Goal: Task Accomplishment & Management: Use online tool/utility

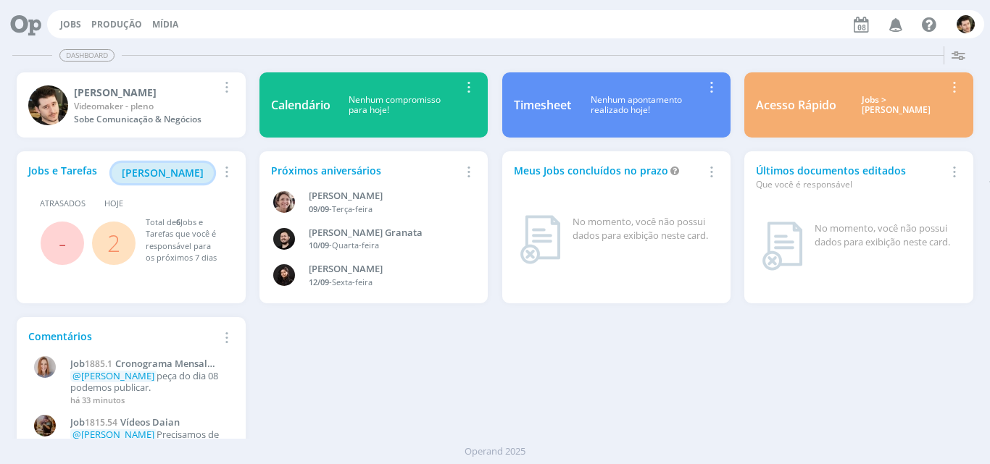
click at [173, 176] on span "[PERSON_NAME]" at bounding box center [163, 173] width 82 height 14
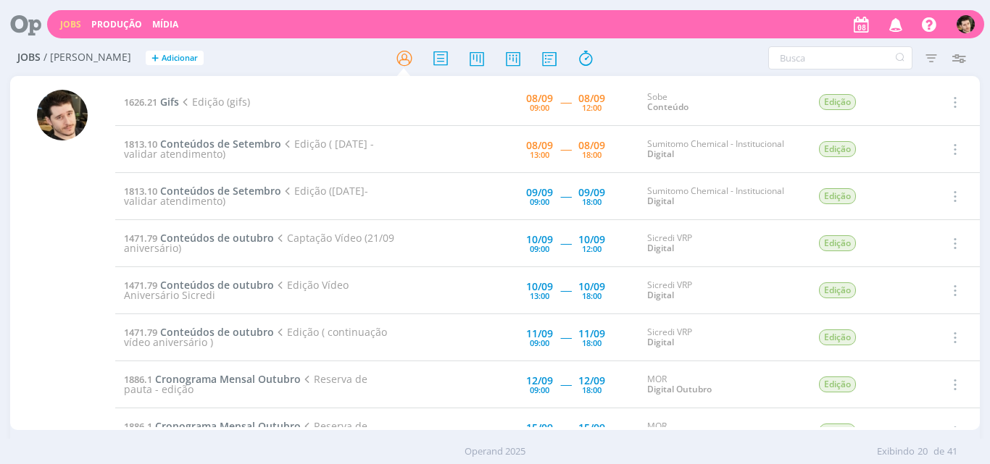
click at [170, 109] on td "1626.21 Gifs Edição (gifs)" at bounding box center [260, 102] width 291 height 47
click at [169, 103] on span "Gifs" at bounding box center [169, 102] width 19 height 14
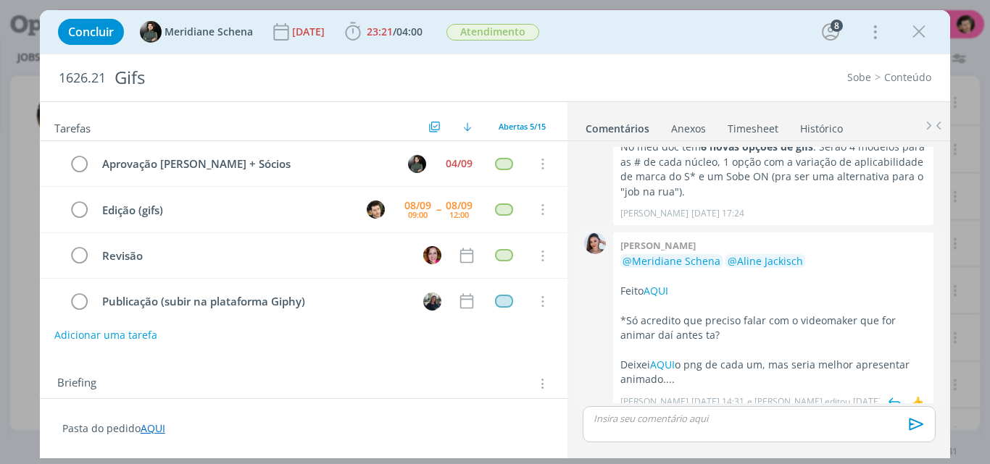
scroll to position [805, 0]
click at [669, 359] on link "AQUI" at bounding box center [662, 366] width 25 height 14
click at [658, 285] on link "AQUI" at bounding box center [655, 292] width 25 height 14
click at [382, 34] on span "23:21" at bounding box center [380, 32] width 26 height 14
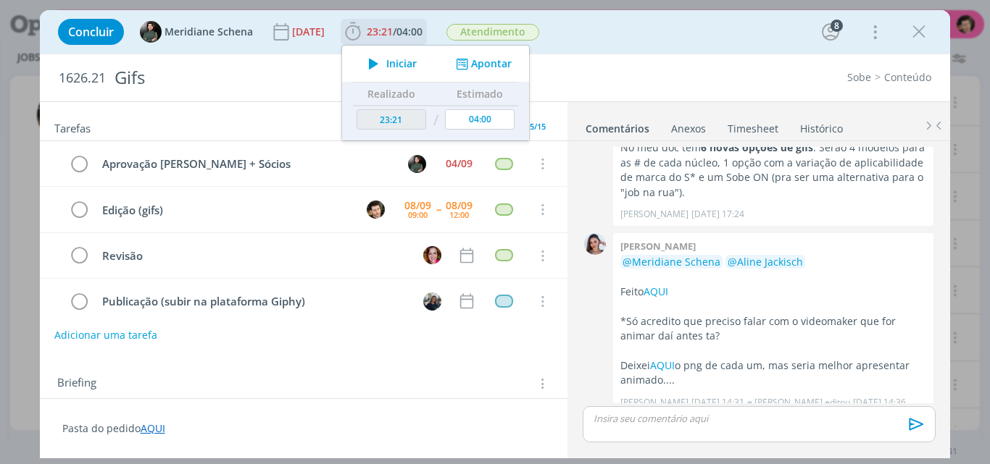
click at [403, 64] on span "Iniciar" at bounding box center [401, 64] width 30 height 10
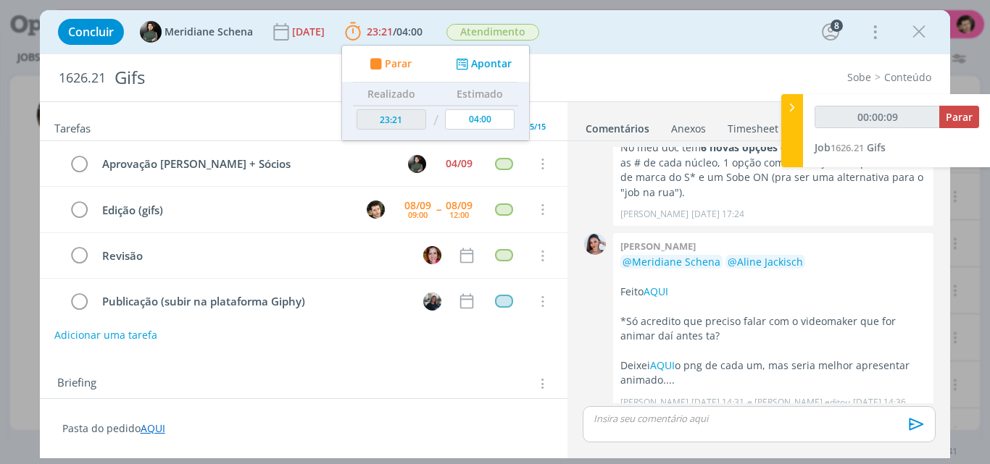
click at [156, 429] on link "AQUI" at bounding box center [153, 429] width 25 height 14
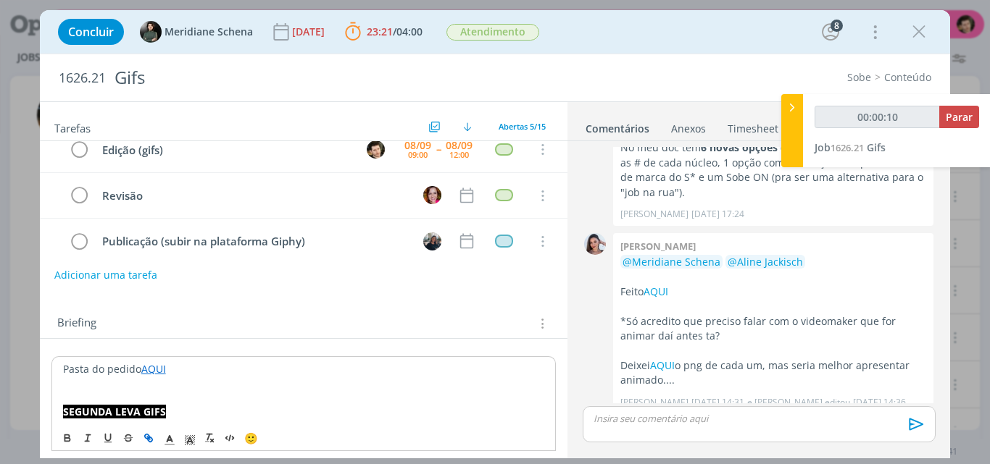
scroll to position [145, 0]
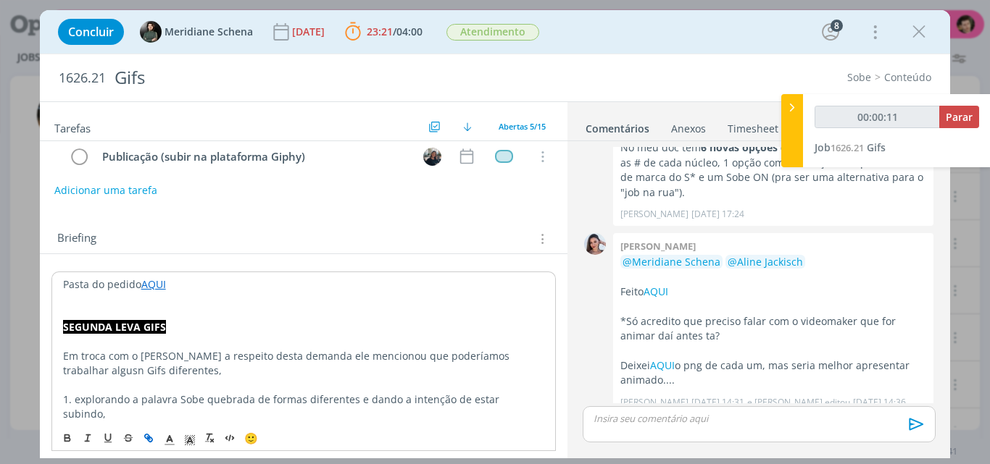
click at [161, 285] on link "AQUI" at bounding box center [153, 285] width 25 height 14
click at [165, 309] on link "[URL][DOMAIN_NAME]" at bounding box center [156, 312] width 109 height 19
type input "00:29:19"
